Goal: Task Accomplishment & Management: Manage account settings

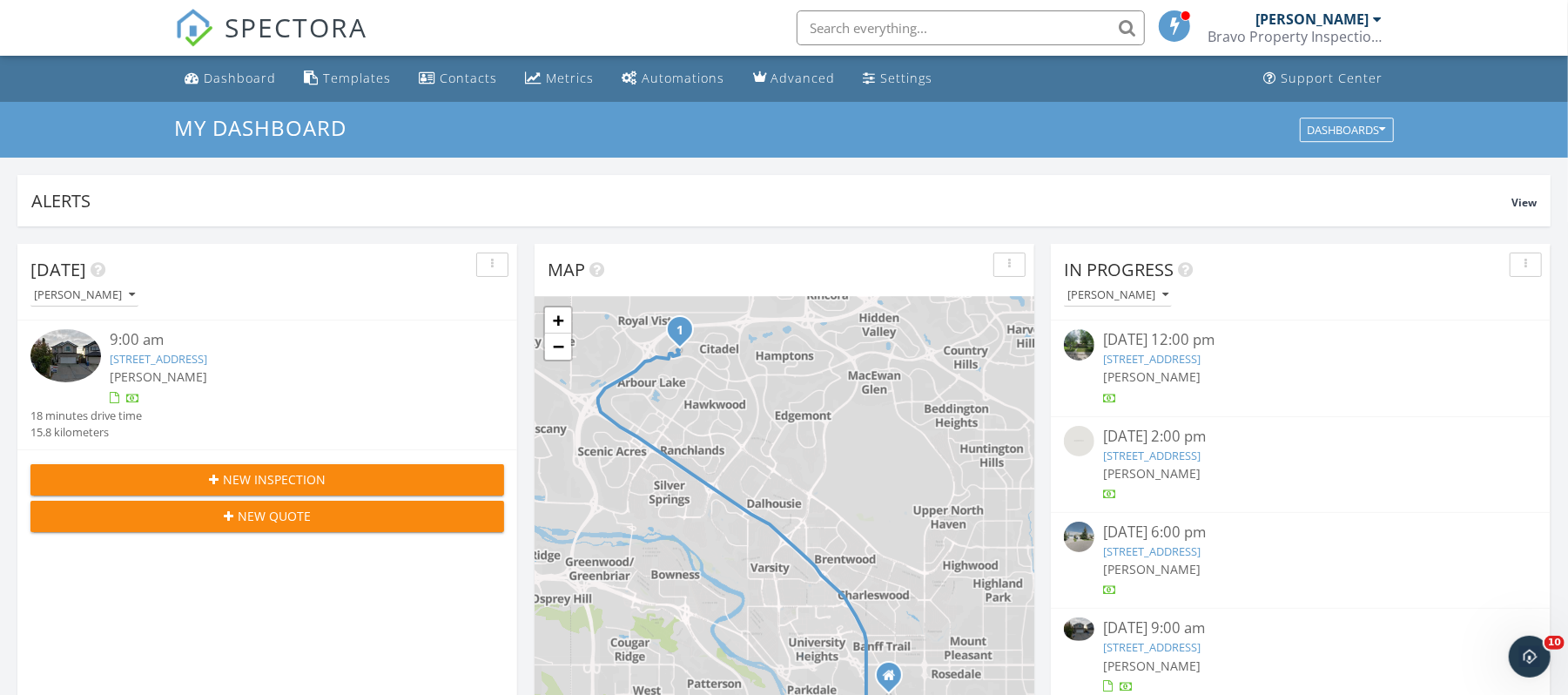
click at [207, 366] on link "127 citadel estates place, Calgary, AB T3G5E5" at bounding box center [158, 359] width 98 height 16
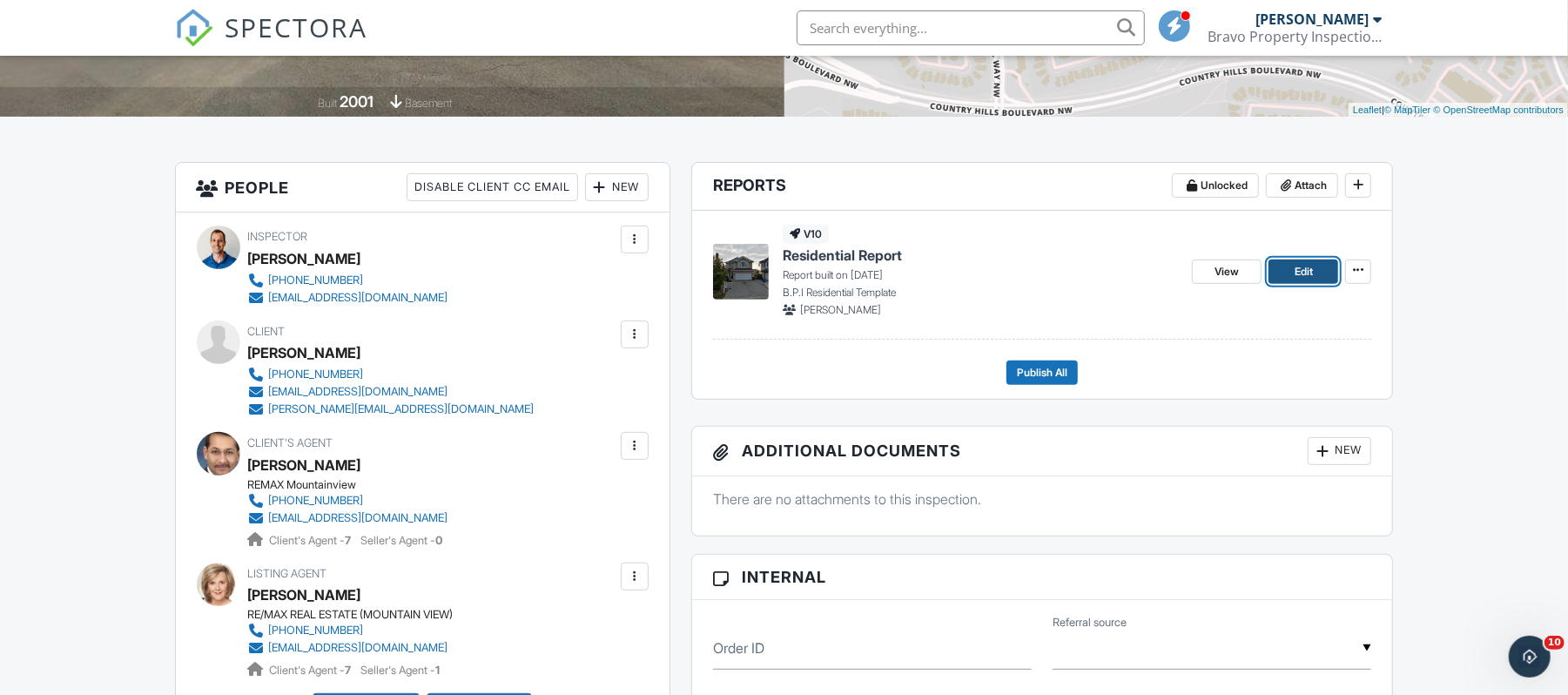
click at [1303, 276] on span "Edit" at bounding box center [1303, 272] width 19 height 18
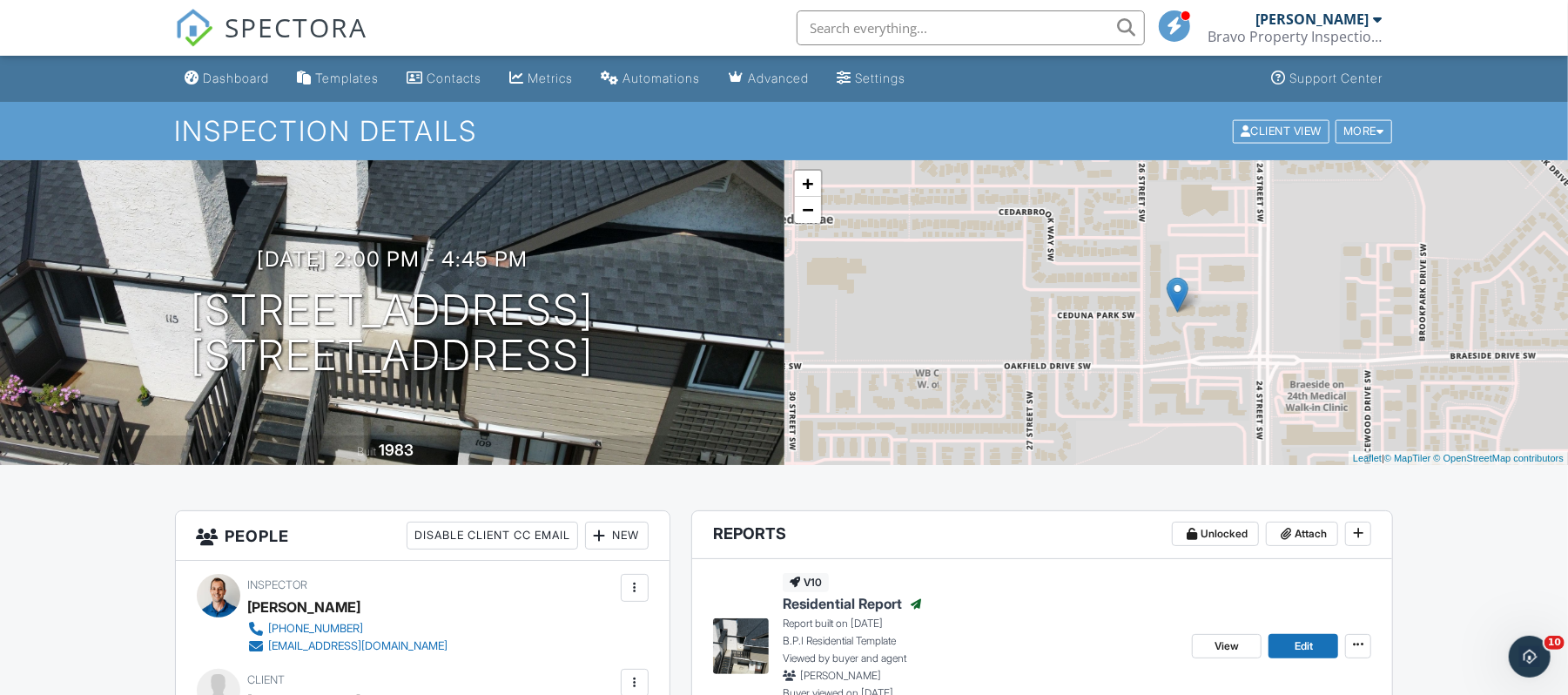
click at [289, 25] on span "SPECTORA" at bounding box center [296, 27] width 143 height 37
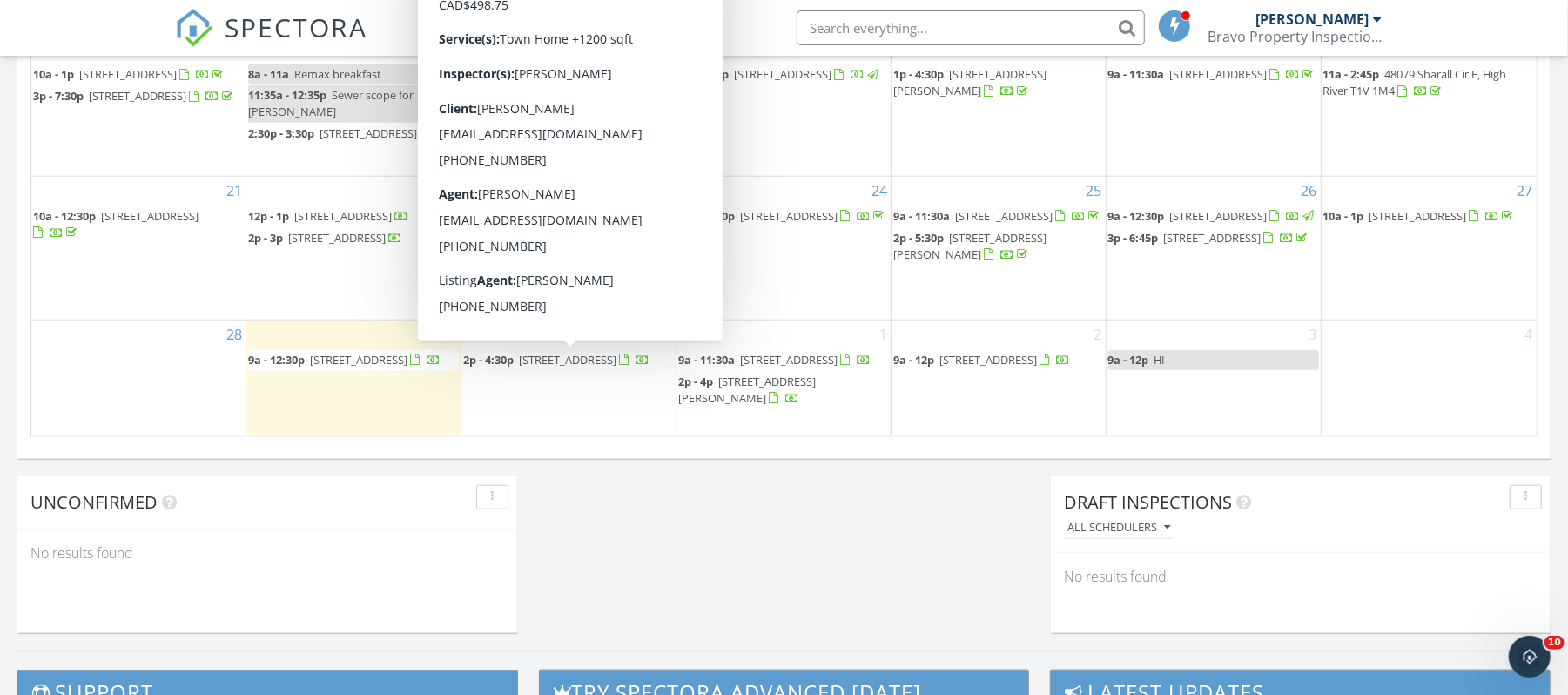
scroll to position [1045, 0]
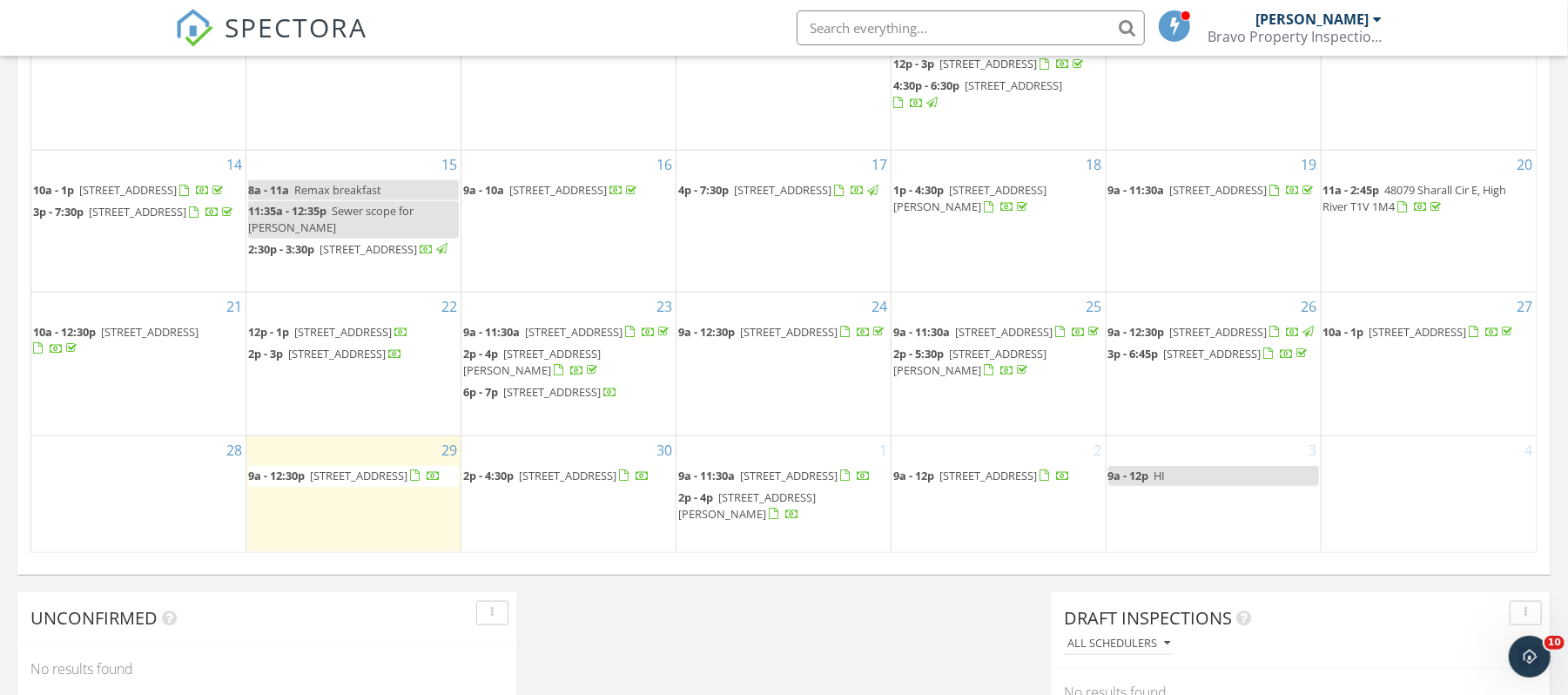
click at [582, 476] on span "581 Hillcrest Rd SW, Airdrie T4B 4T8" at bounding box center [567, 476] width 98 height 16
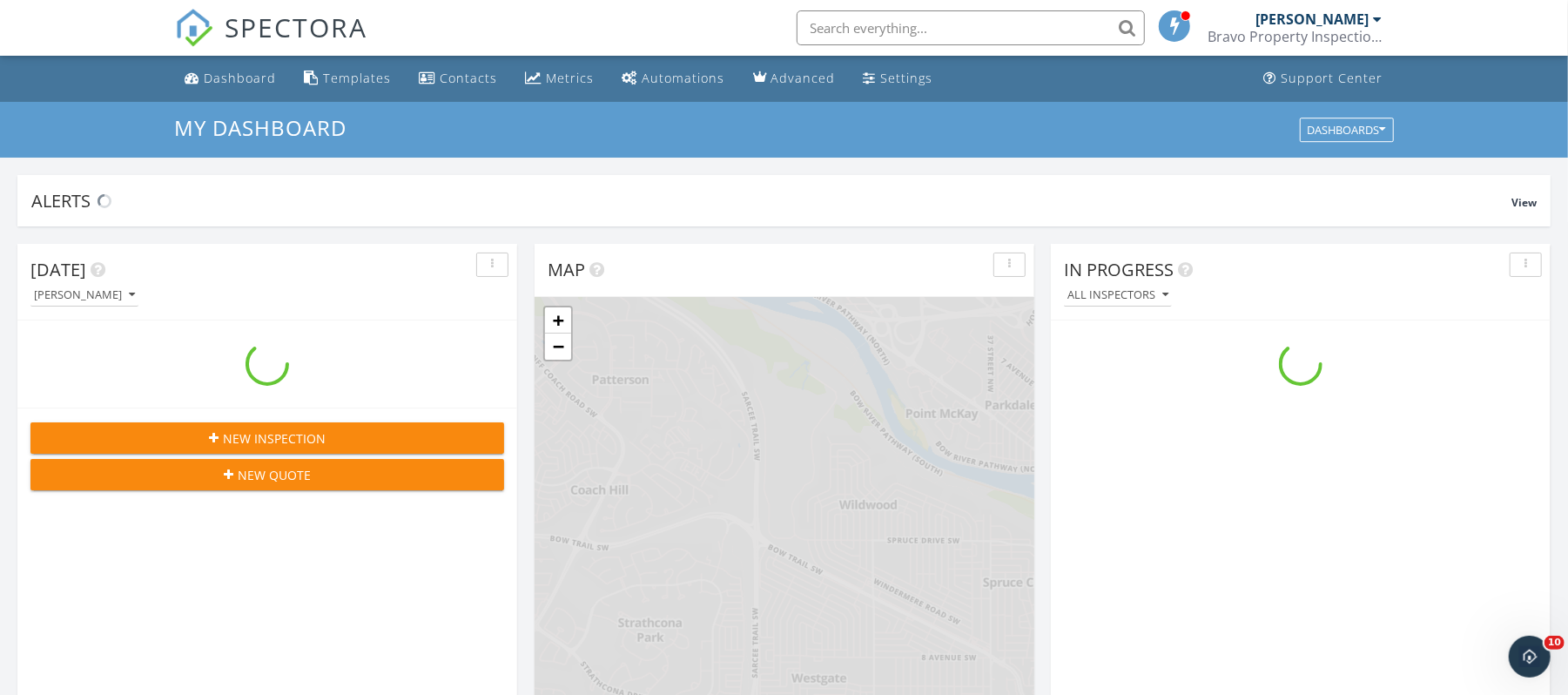
scroll to position [1621, 1604]
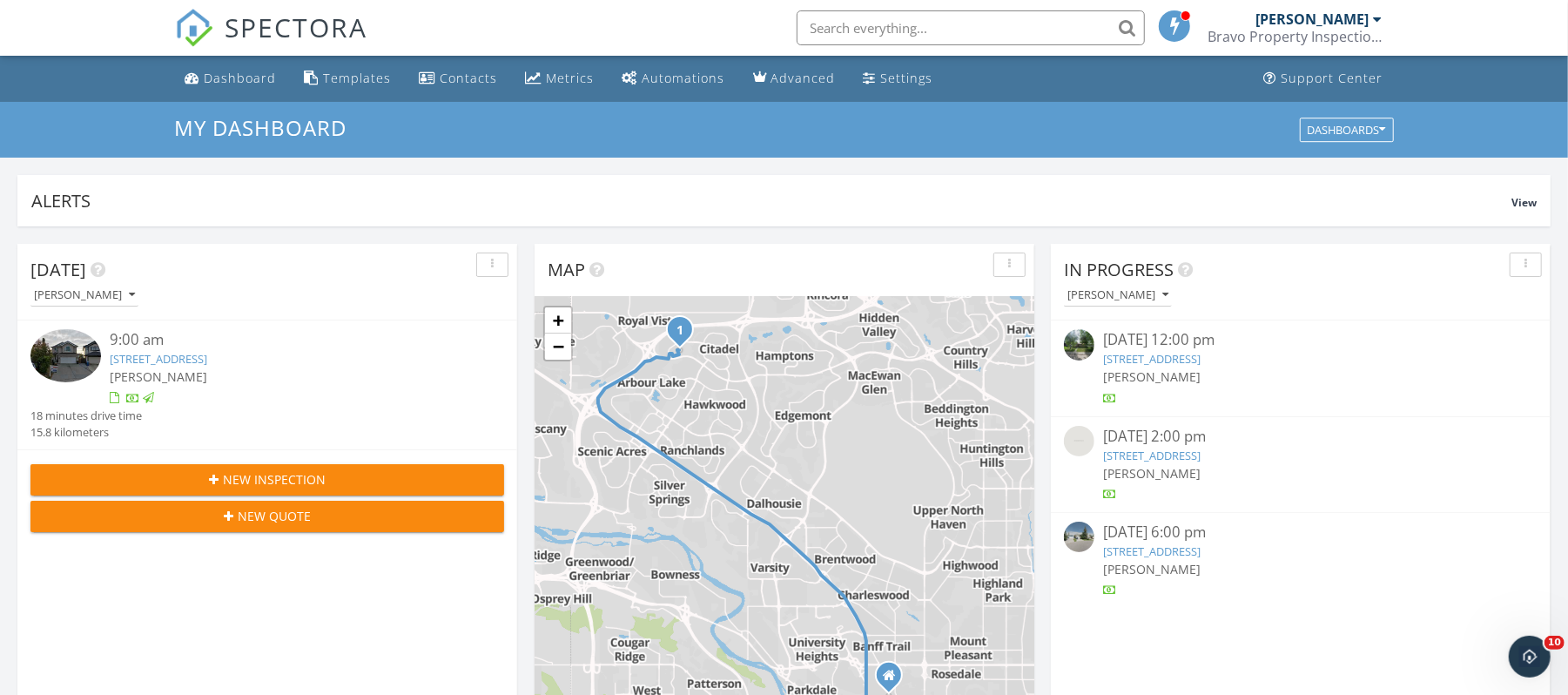
click at [366, 434] on div "9:00 am 127 citadel estates place, Calgary, AB T3G5E5 Jeffry Fleming 18 minutes…" at bounding box center [267, 385] width 473 height 112
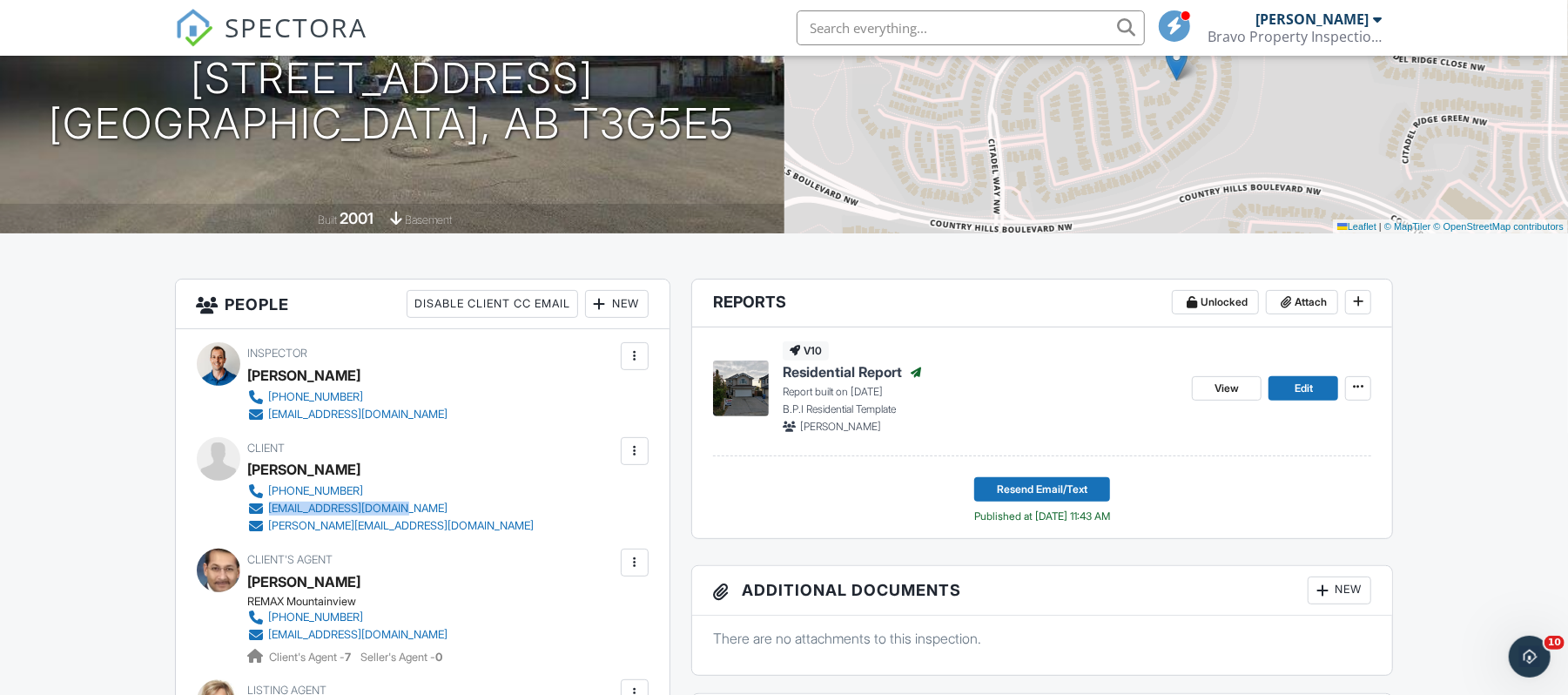
drag, startPoint x: 407, startPoint y: 509, endPoint x: 268, endPoint y: 509, distance: 139.0
click at [268, 509] on div "403-561-2828 louieedora@hotmail.com c.ciani@hotmail.com" at bounding box center [398, 508] width 300 height 52
copy div "louieedora@hotmail.com"
drag, startPoint x: 426, startPoint y: 489, endPoint x: 270, endPoint y: 484, distance: 156.1
click at [270, 484] on div "Client Louie_Celine Edora_Ciani 403-561-2828 louieedora@hotmail.com c.ciani@hot…" at bounding box center [433, 485] width 370 height 98
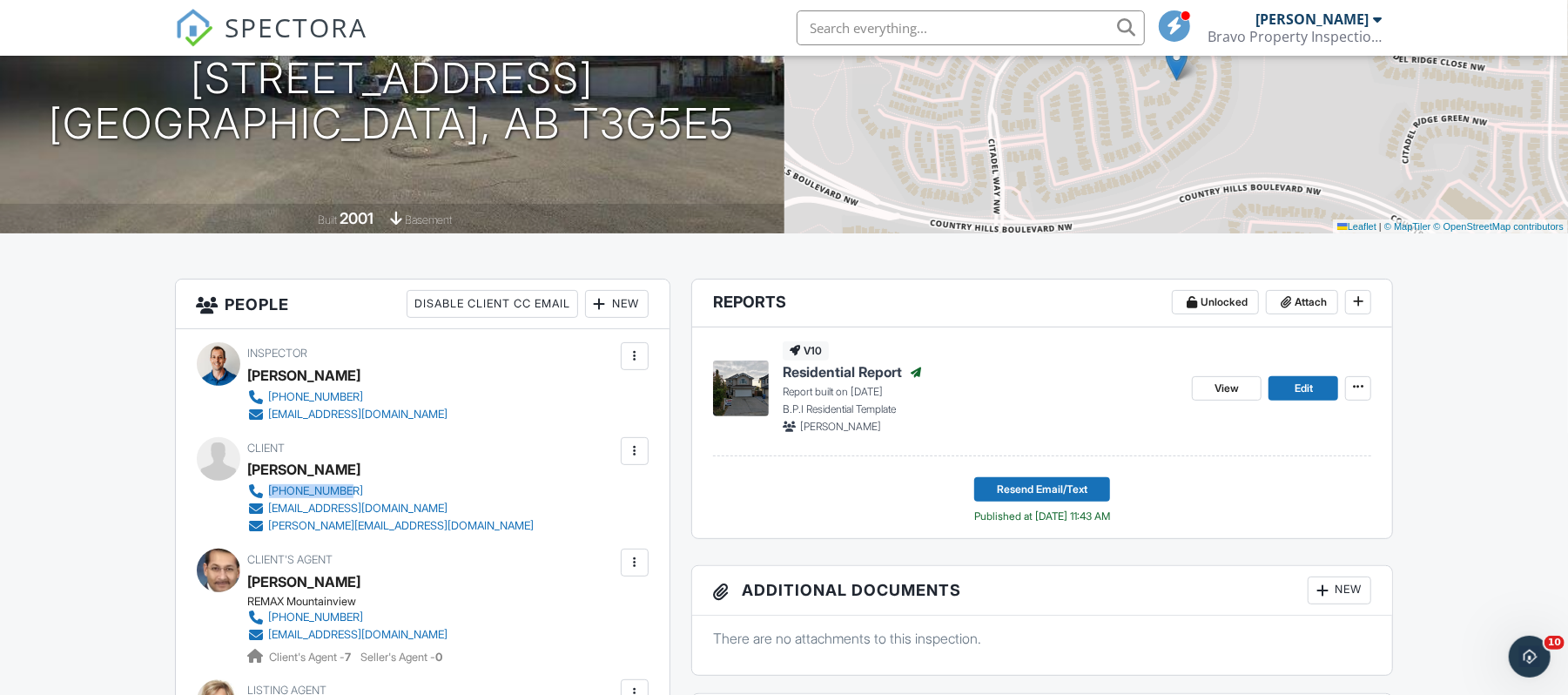
copy div "403-561-2828"
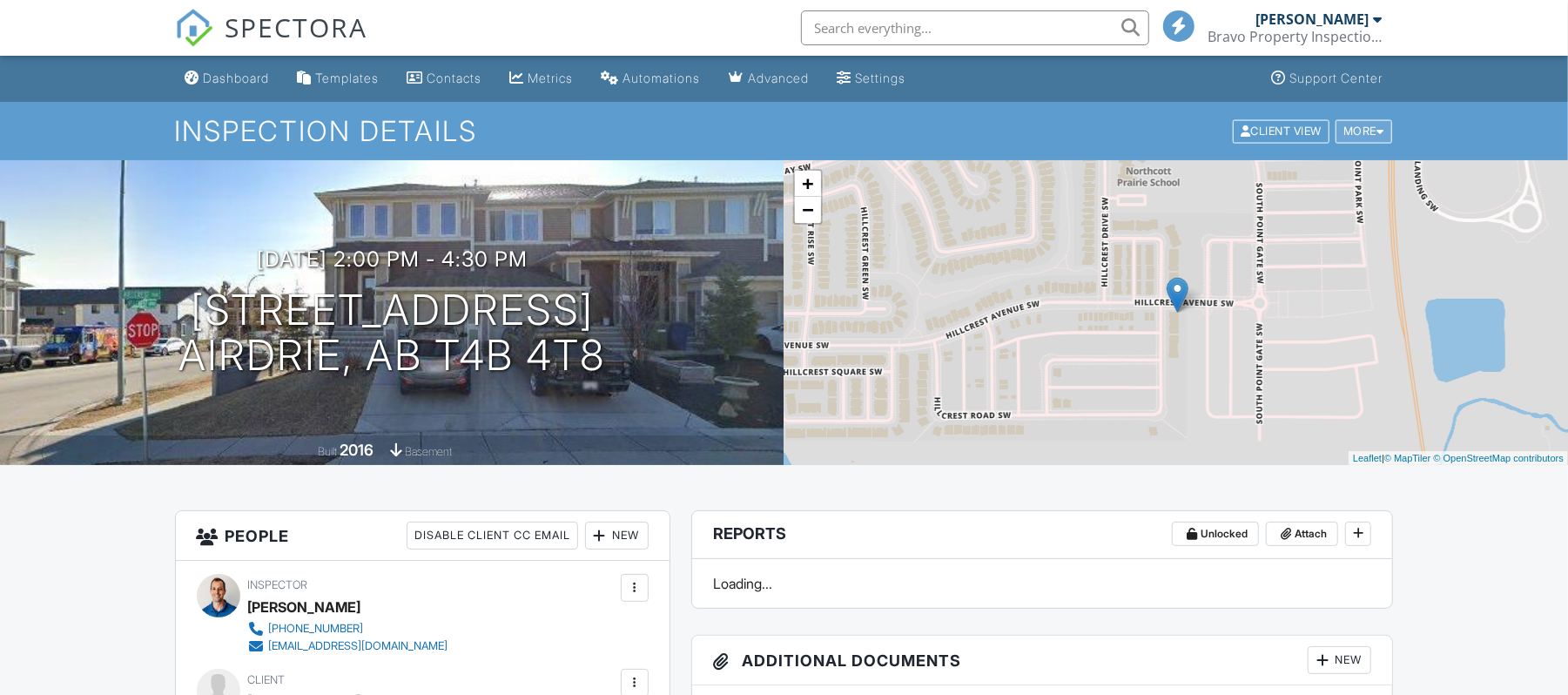
click at [1362, 130] on div "More" at bounding box center [1363, 131] width 56 height 24
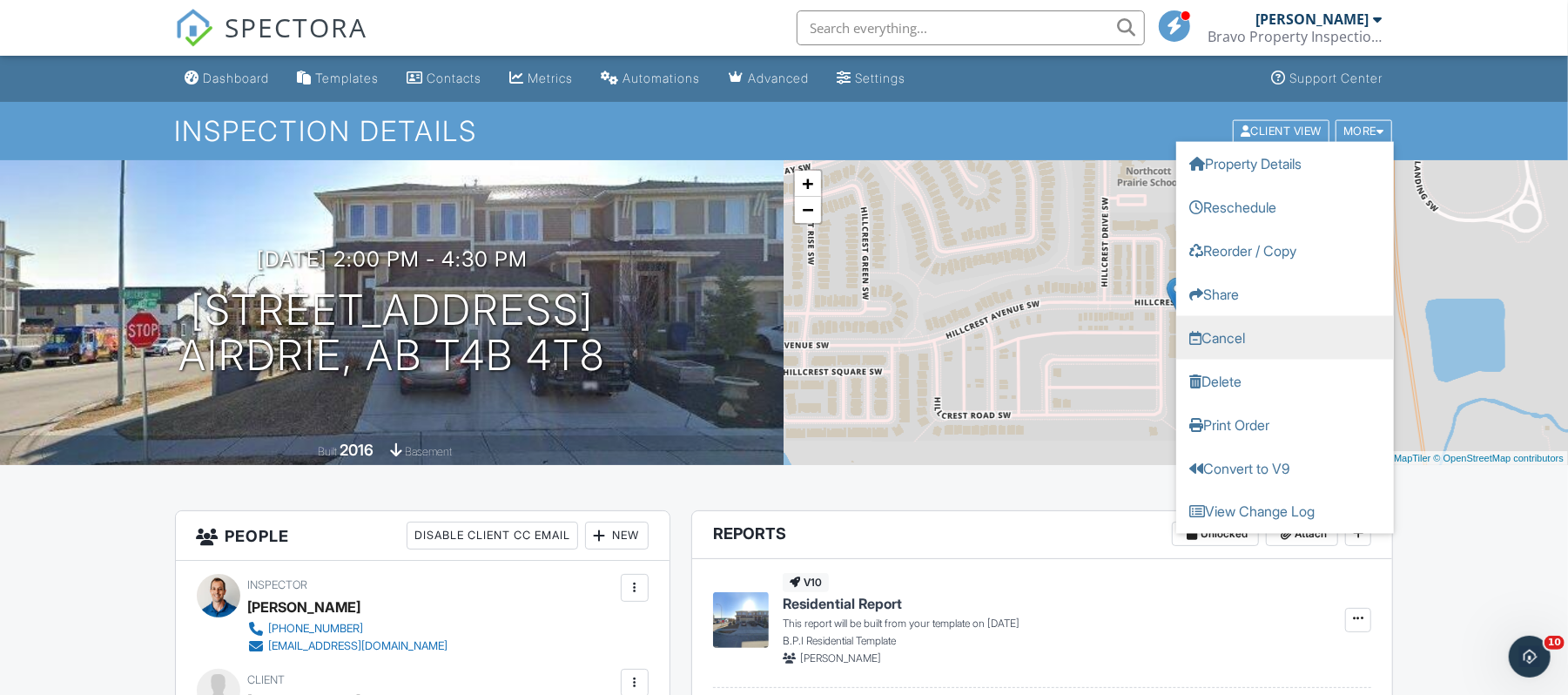
click at [1297, 328] on link "Cancel" at bounding box center [1284, 337] width 217 height 43
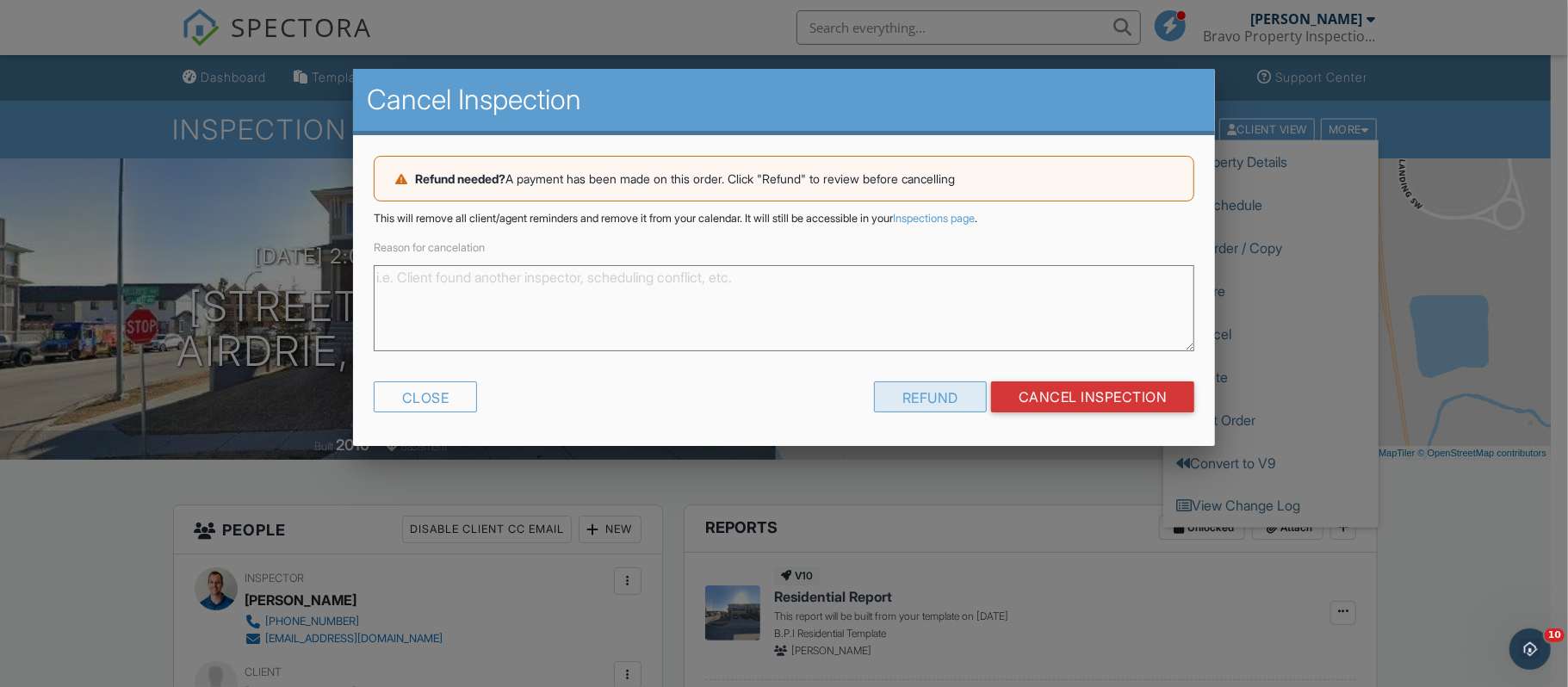
click at [902, 394] on div "Refund" at bounding box center [929, 397] width 112 height 31
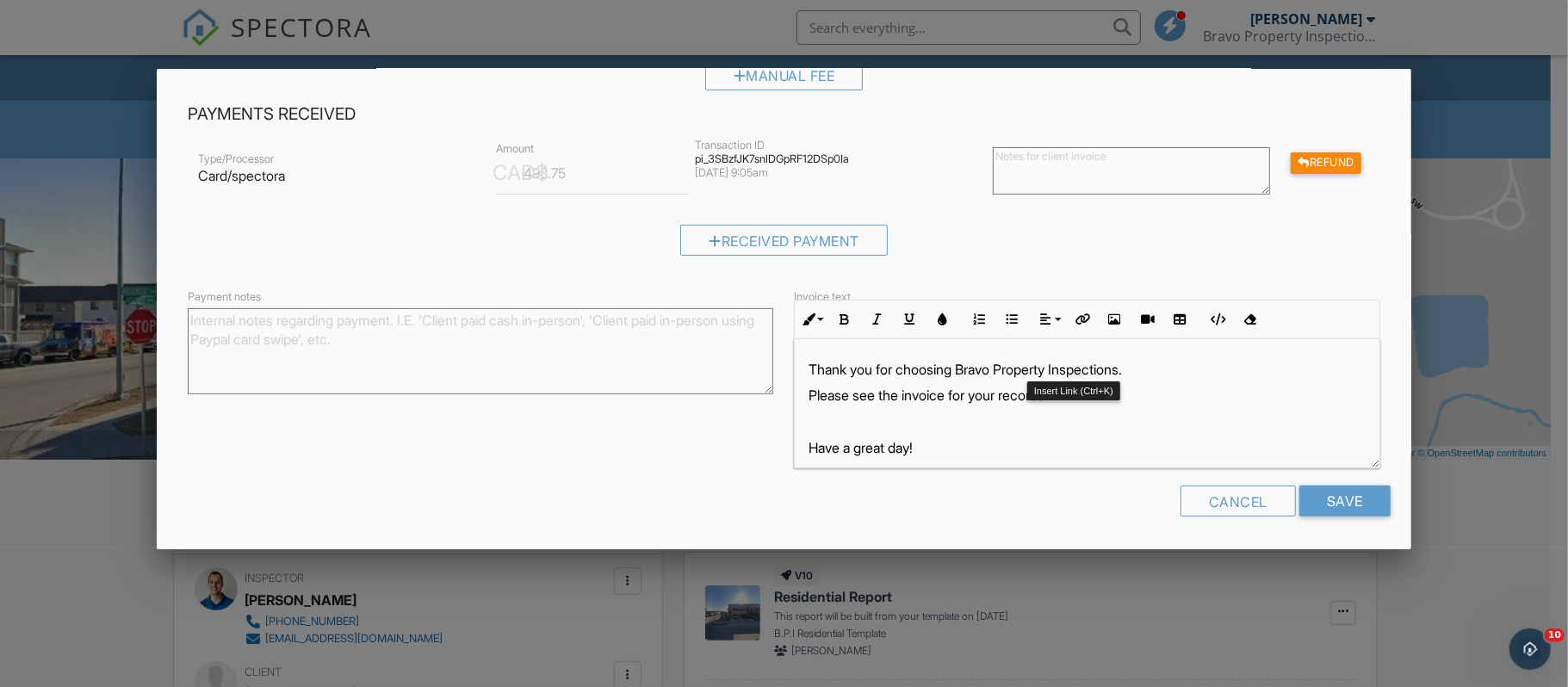
scroll to position [46, 0]
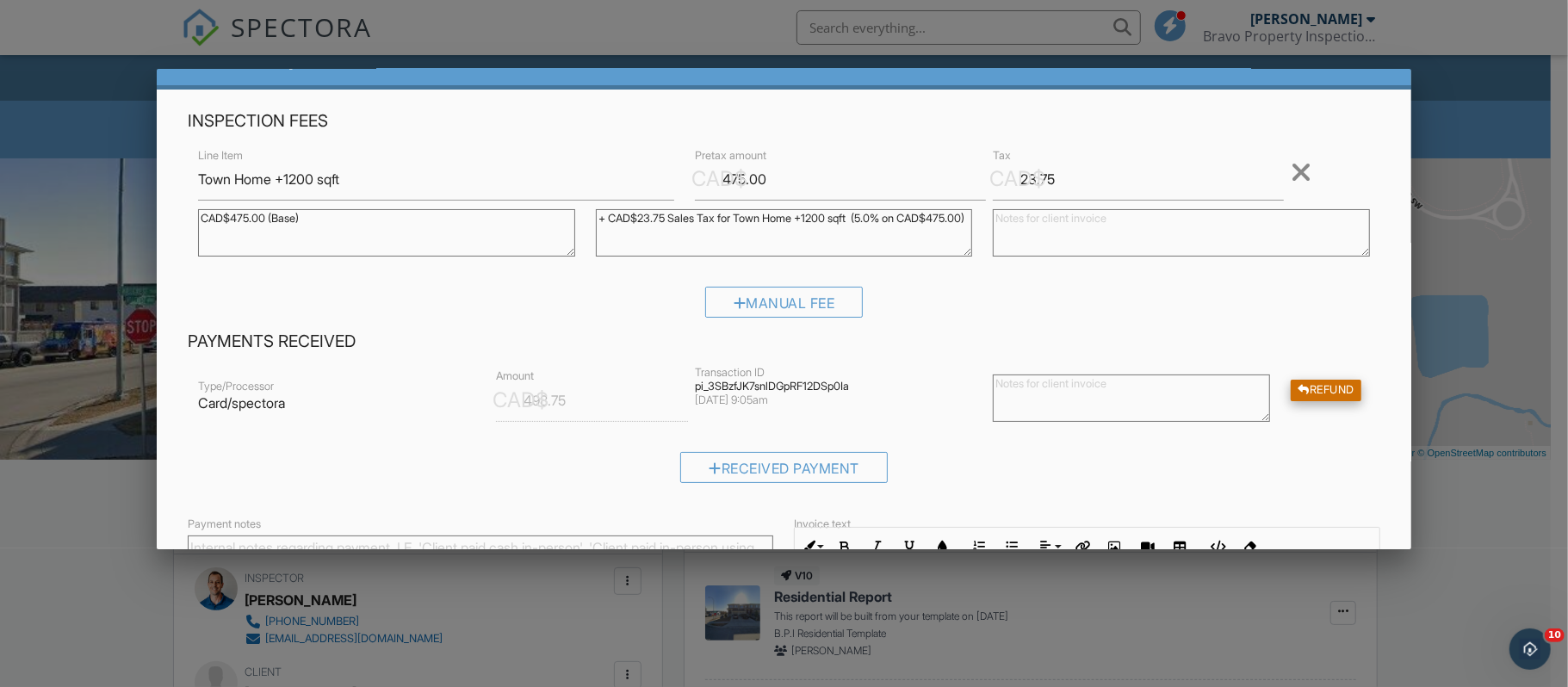
click at [1306, 390] on div "Refund" at bounding box center [1326, 391] width 70 height 21
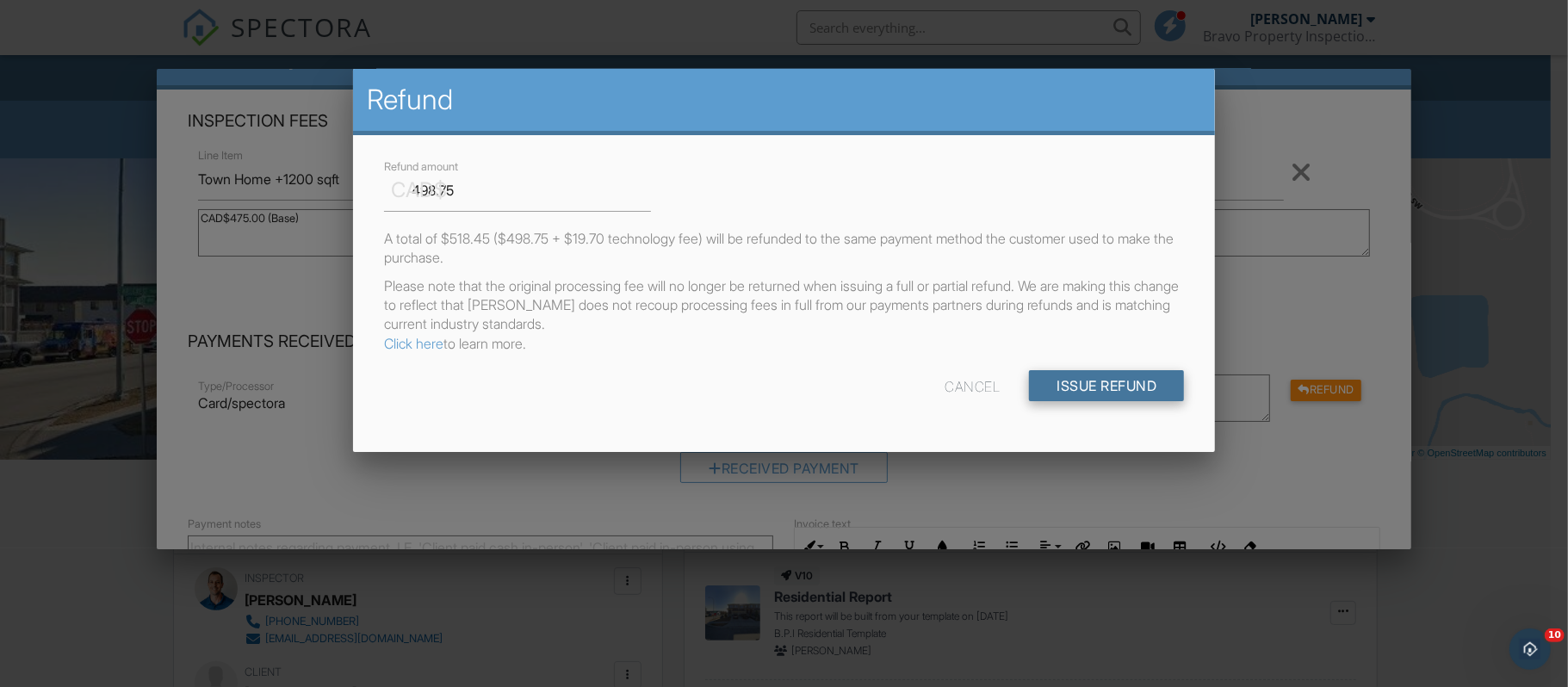
click at [1112, 379] on input "Issue Refund" at bounding box center [1106, 386] width 155 height 31
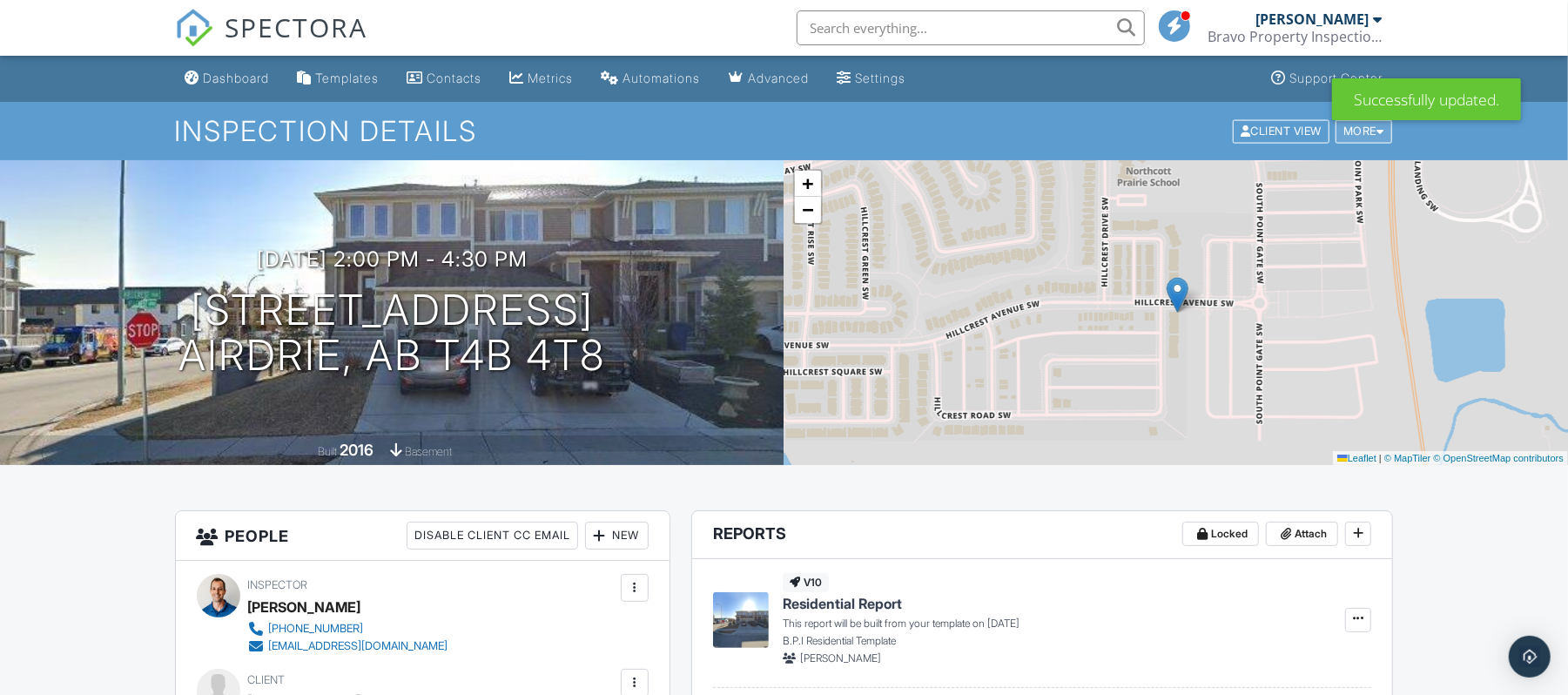
click at [1369, 130] on div "More" at bounding box center [1363, 131] width 56 height 24
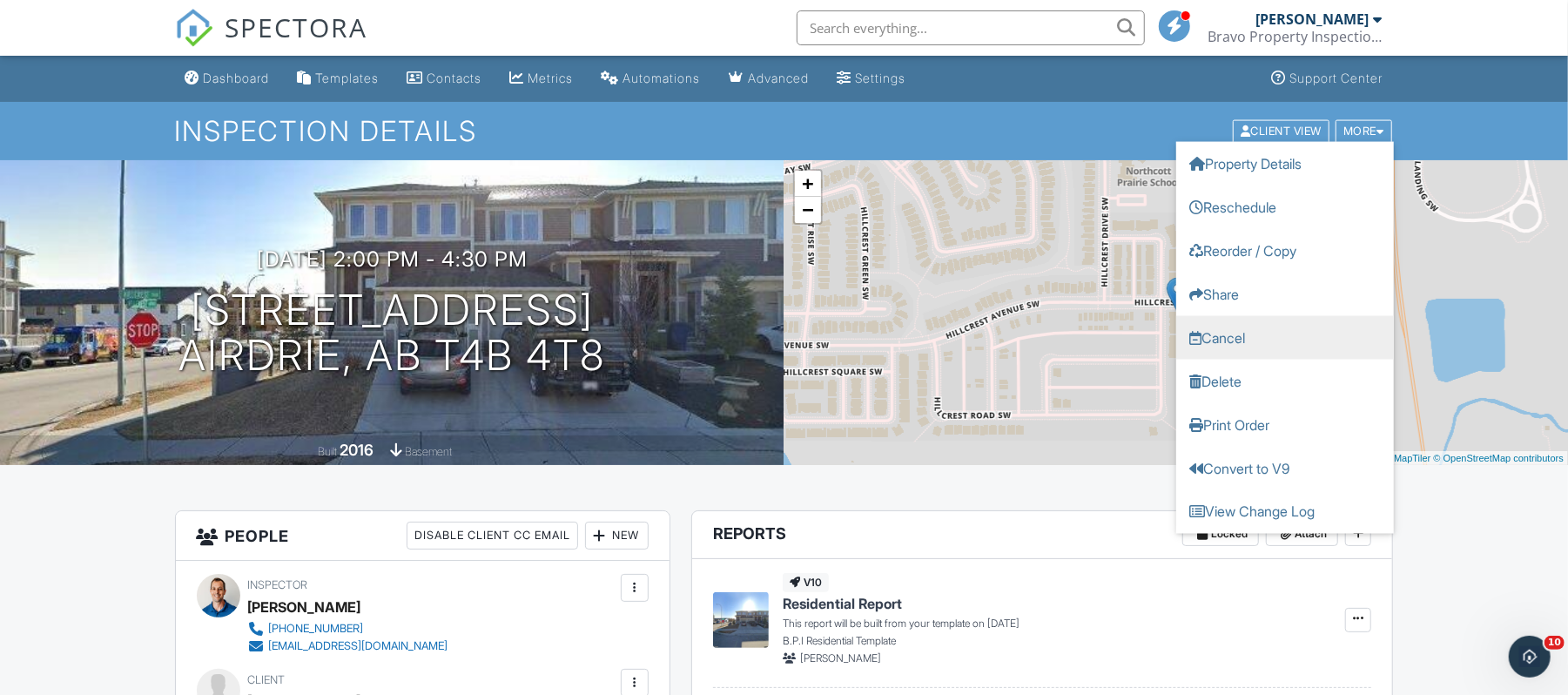
click at [1261, 332] on link "Cancel" at bounding box center [1284, 337] width 217 height 43
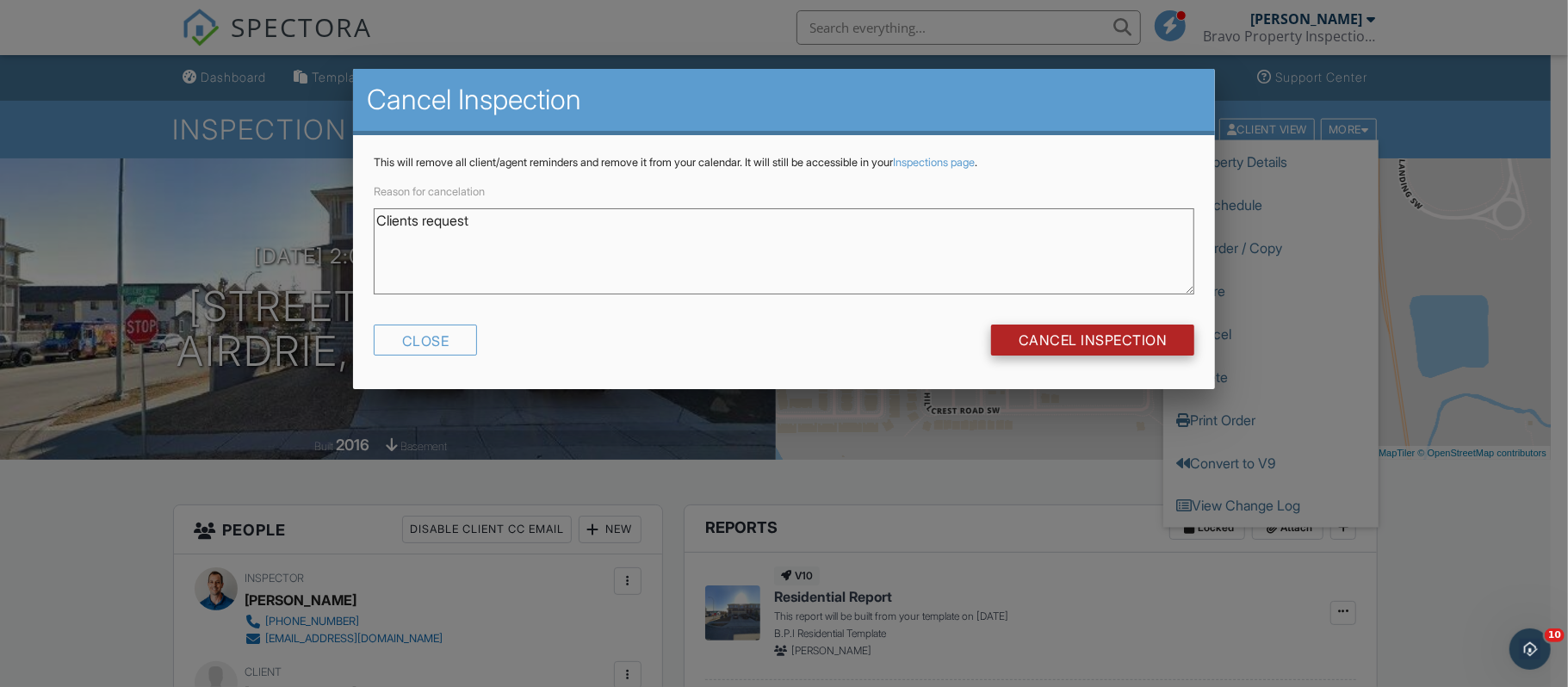
type textarea "Clients request"
click at [1120, 352] on input "Cancel Inspection" at bounding box center [1092, 340] width 204 height 31
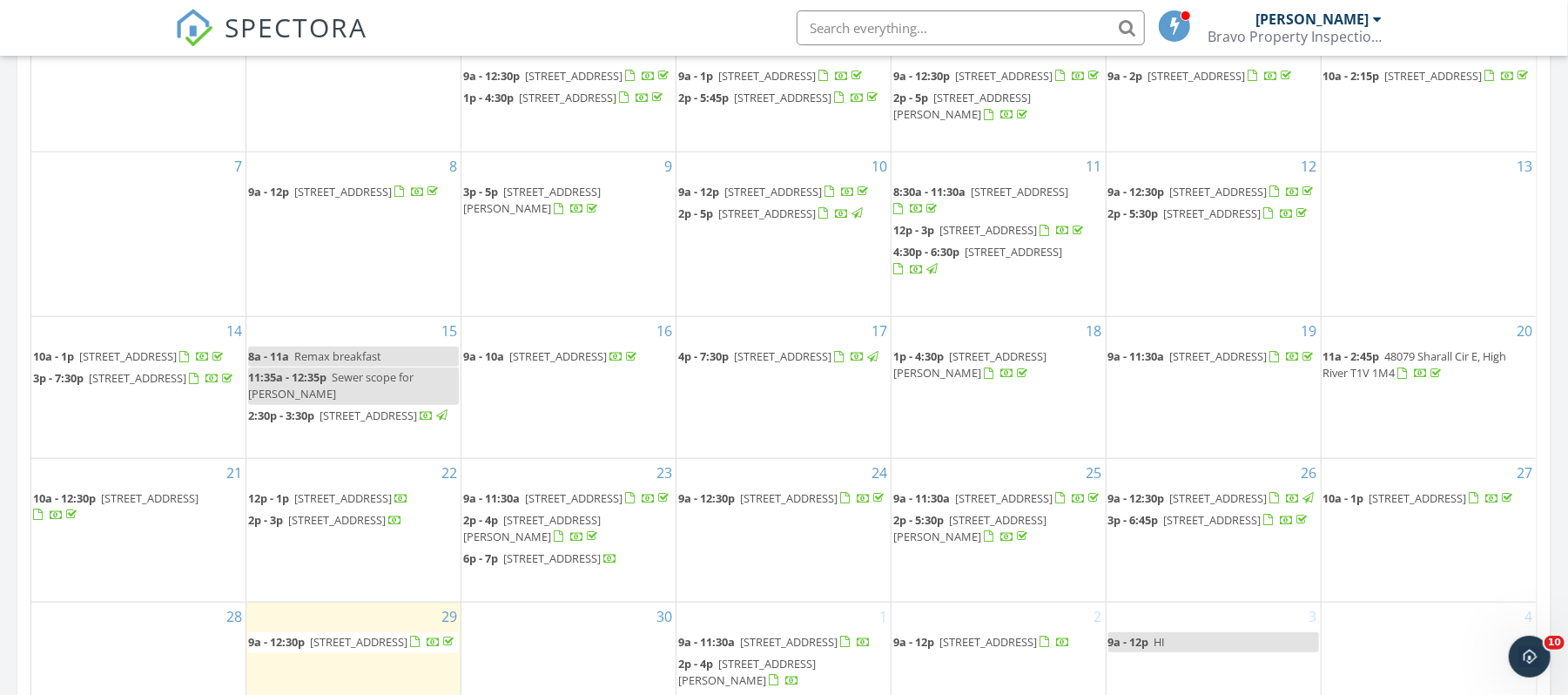
scroll to position [928, 0]
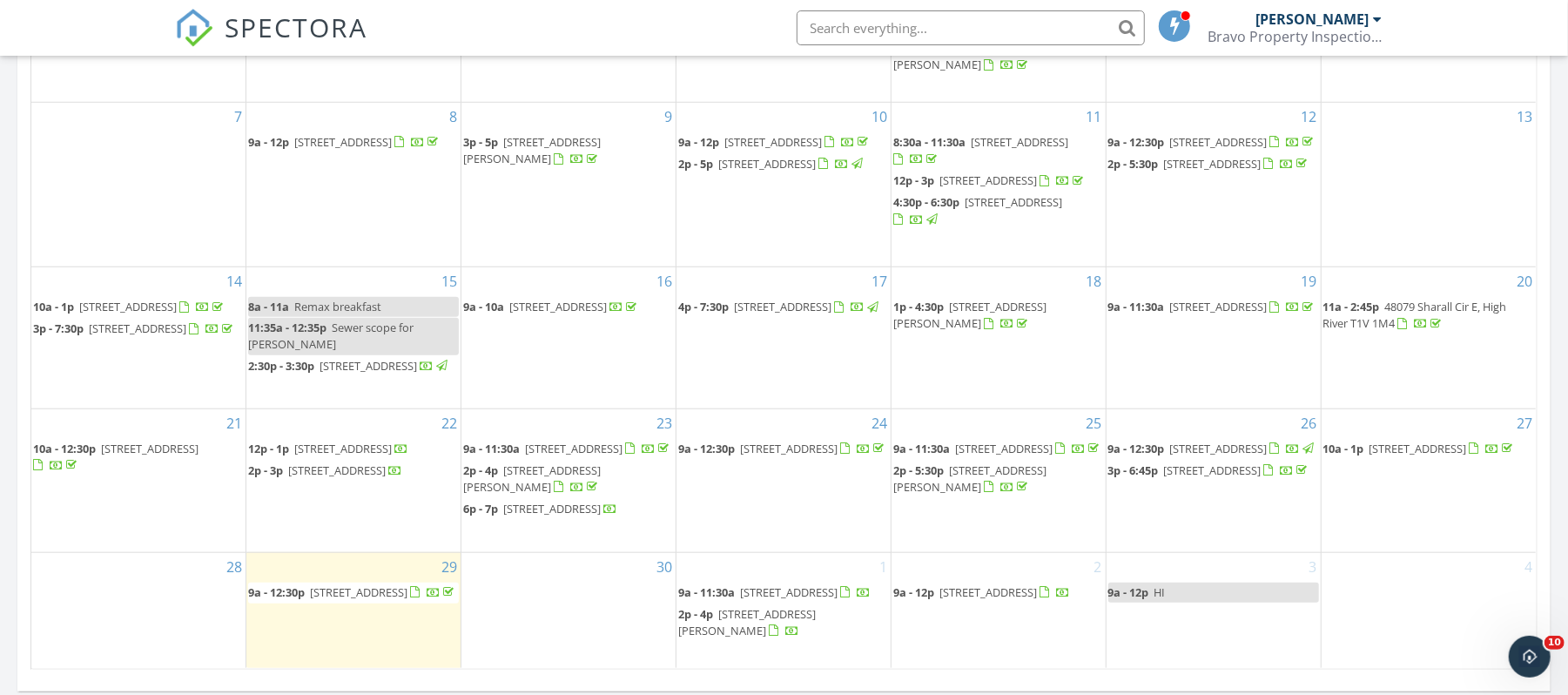
click at [571, 614] on div "30" at bounding box center [568, 611] width 214 height 115
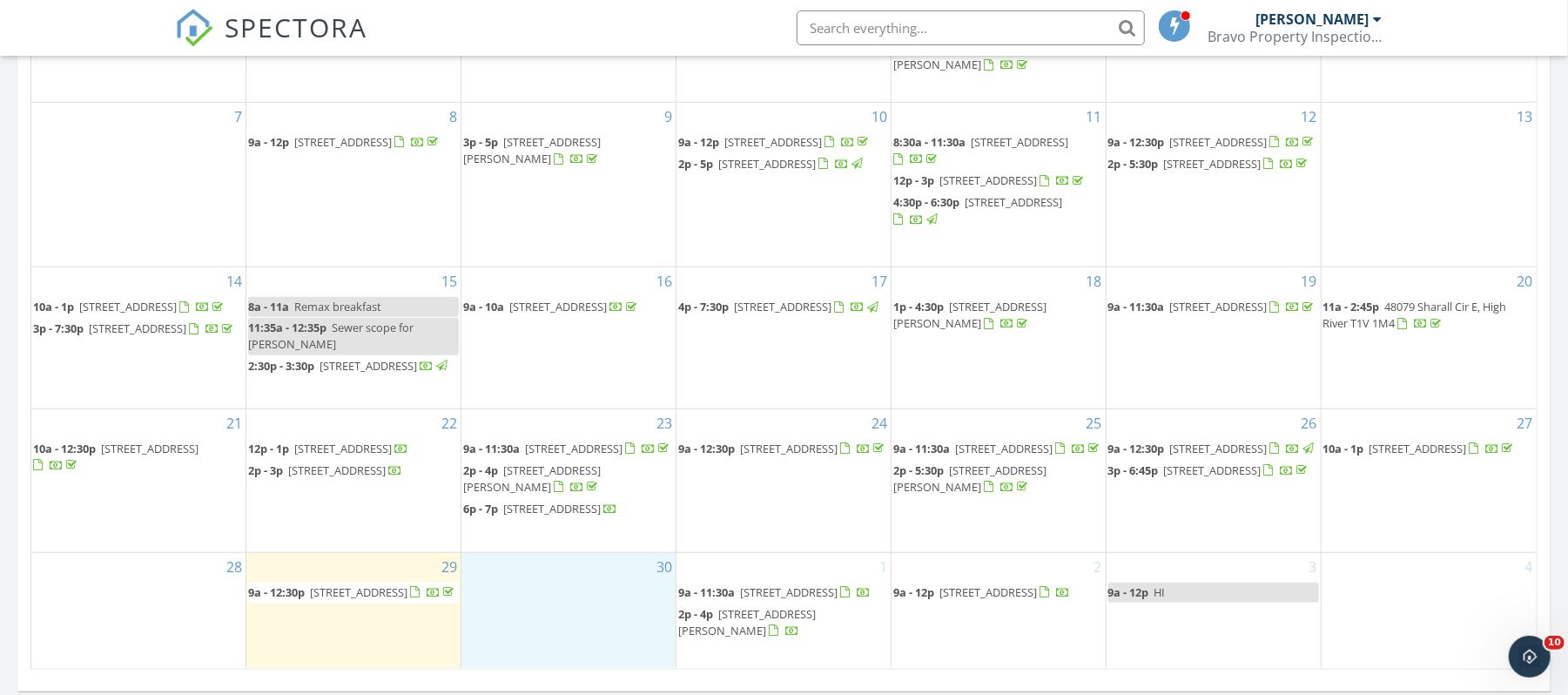
click at [830, 487] on div "24 9a - 12:30p [STREET_ADDRESS]" at bounding box center [784, 480] width 214 height 143
